Goal: Navigation & Orientation: Find specific page/section

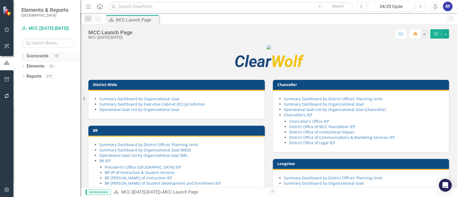
click at [44, 58] on link "Scorecards" at bounding box center [37, 56] width 22 height 6
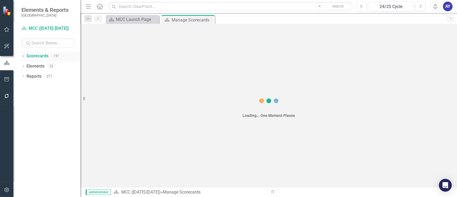
click at [22, 58] on icon "Dropdown" at bounding box center [23, 56] width 4 height 3
click at [23, 55] on icon at bounding box center [23, 56] width 1 height 2
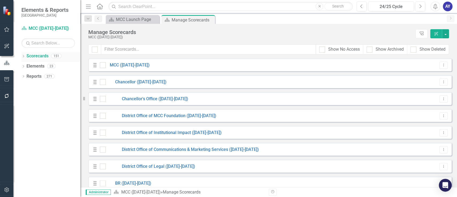
click at [24, 55] on icon "Dropdown" at bounding box center [23, 56] width 4 height 3
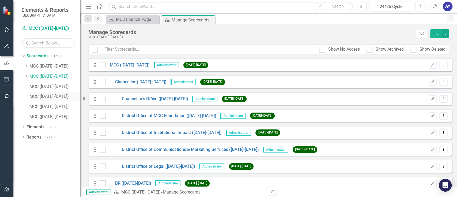
click at [53, 96] on link "MCC ([DATE]-[DATE])" at bounding box center [54, 96] width 51 height 6
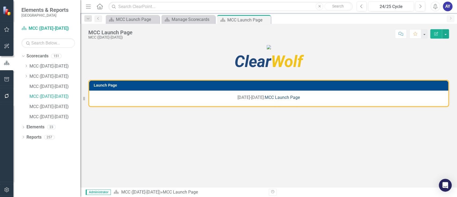
click at [271, 100] on link "MCC Launch Page" at bounding box center [282, 97] width 35 height 5
click at [49, 87] on link "MCC ([DATE]-[DATE])" at bounding box center [54, 86] width 51 height 6
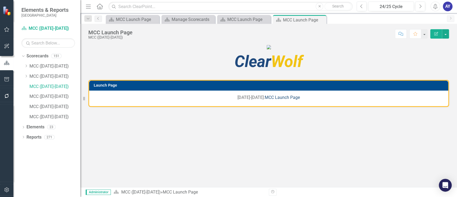
click at [294, 100] on link "MCC Launch Page" at bounding box center [282, 97] width 35 height 5
click at [46, 76] on link "MCC ([DATE]-[DATE])" at bounding box center [54, 76] width 51 height 6
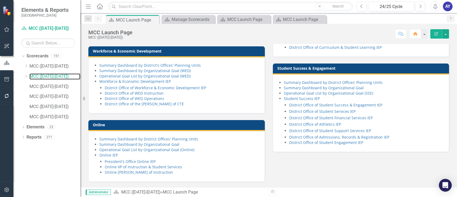
scroll to position [452, 0]
click at [334, 124] on link "District Office of Athletics IEP" at bounding box center [315, 123] width 52 height 5
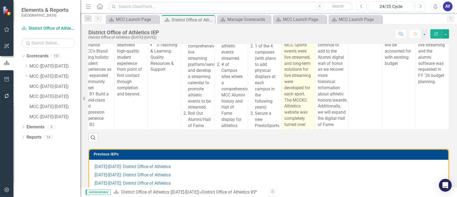
scroll to position [220, 15]
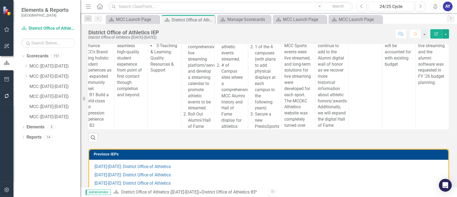
drag, startPoint x: 88, startPoint y: 8, endPoint x: 94, endPoint y: 3, distance: 7.5
click at [88, 8] on icon "button" at bounding box center [88, 7] width 5 height 4
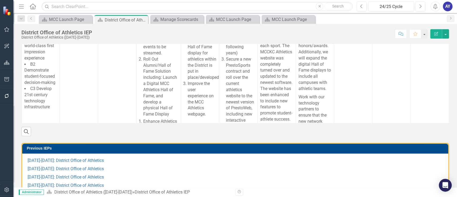
scroll to position [126, 0]
